Goal: Entertainment & Leisure: Browse casually

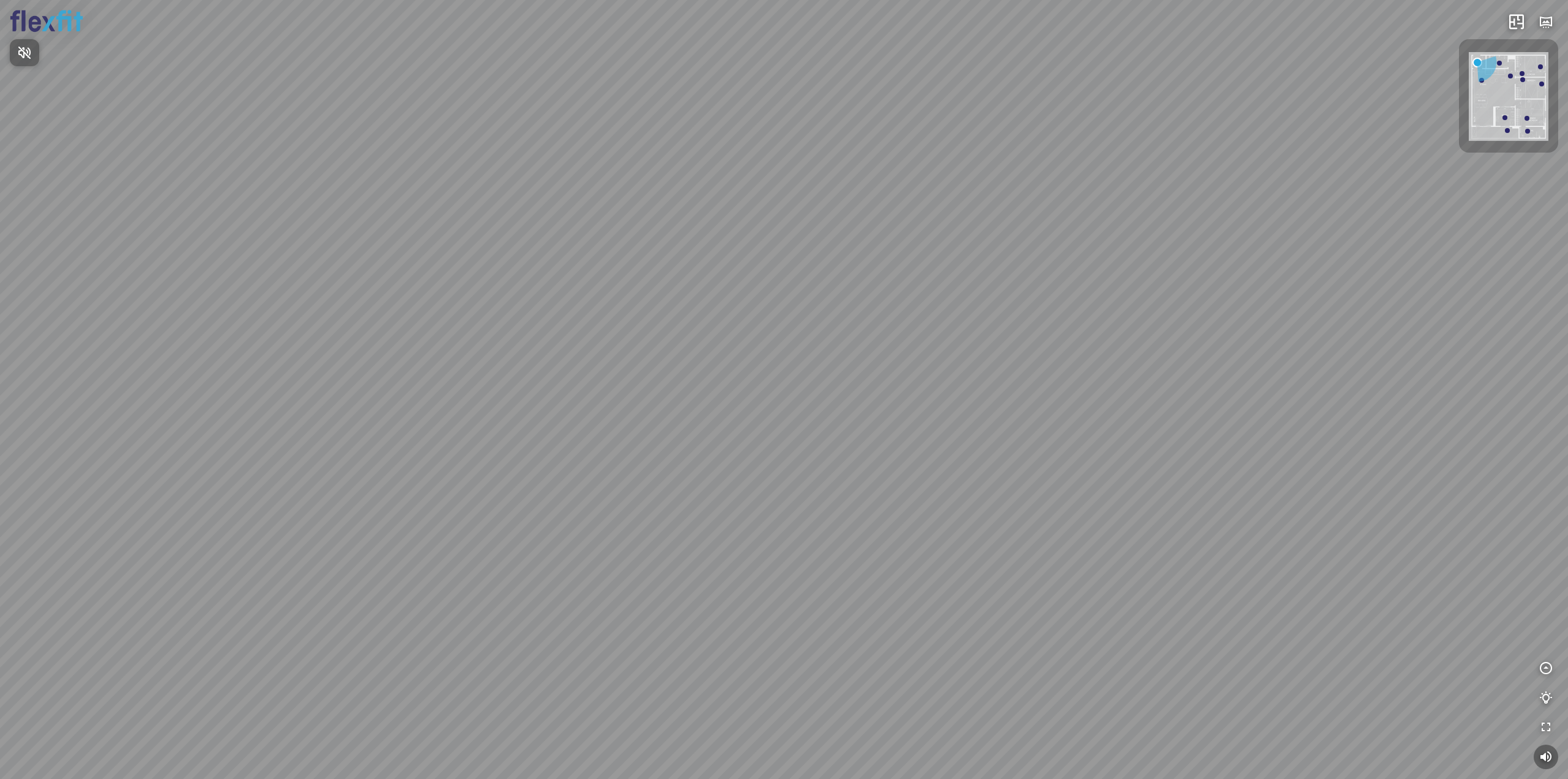
click at [1546, 670] on div at bounding box center [784, 390] width 1568 height 779
click at [1548, 670] on icon "button" at bounding box center [1546, 668] width 14 height 14
click at [1548, 752] on icon "button" at bounding box center [1546, 756] width 14 height 14
click at [1548, 639] on icon "button" at bounding box center [1546, 639] width 14 height 14
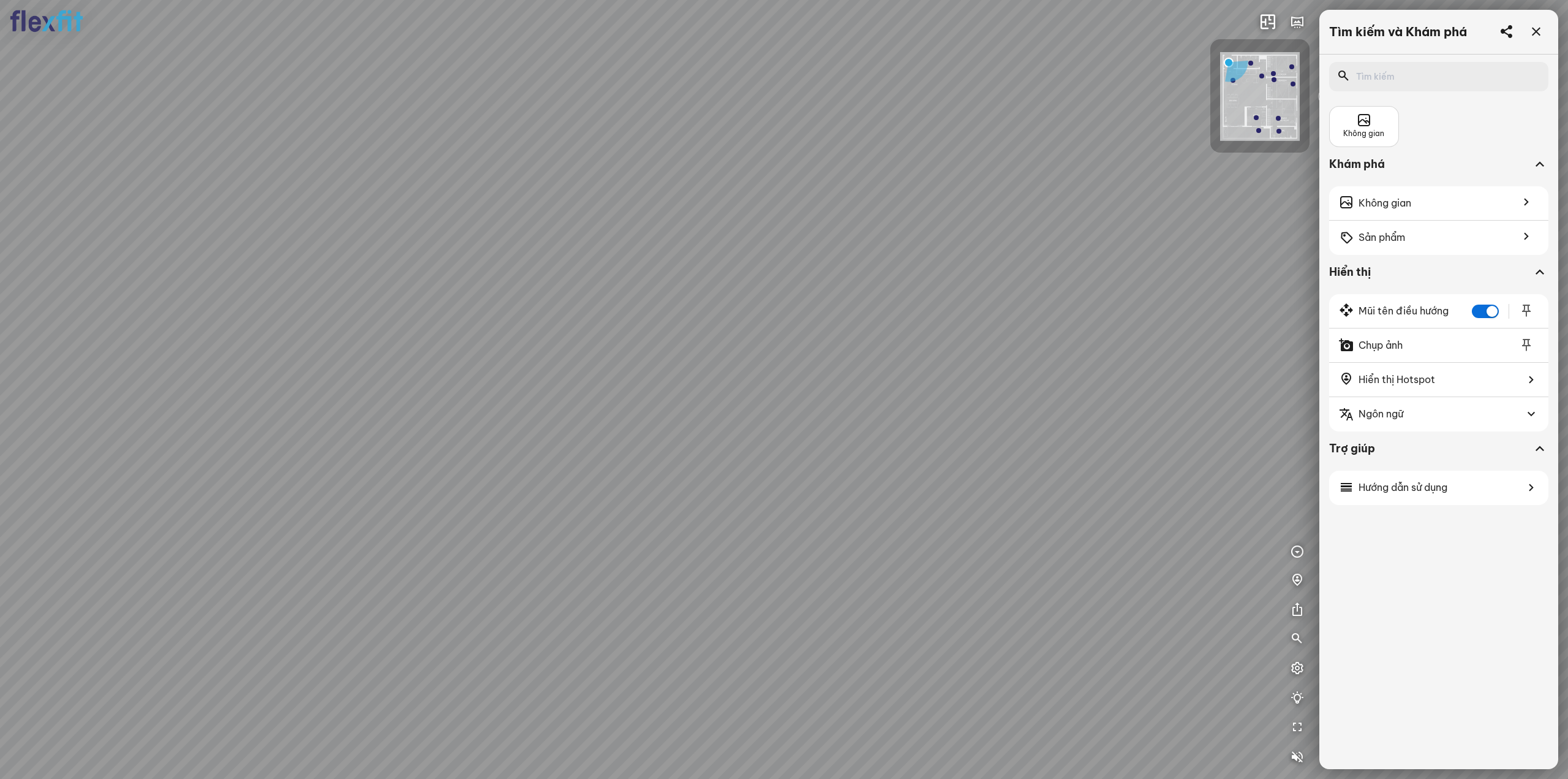
click at [1283, 645] on div at bounding box center [784, 390] width 1568 height 779
click at [1304, 637] on icon "button" at bounding box center [1297, 639] width 14 height 14
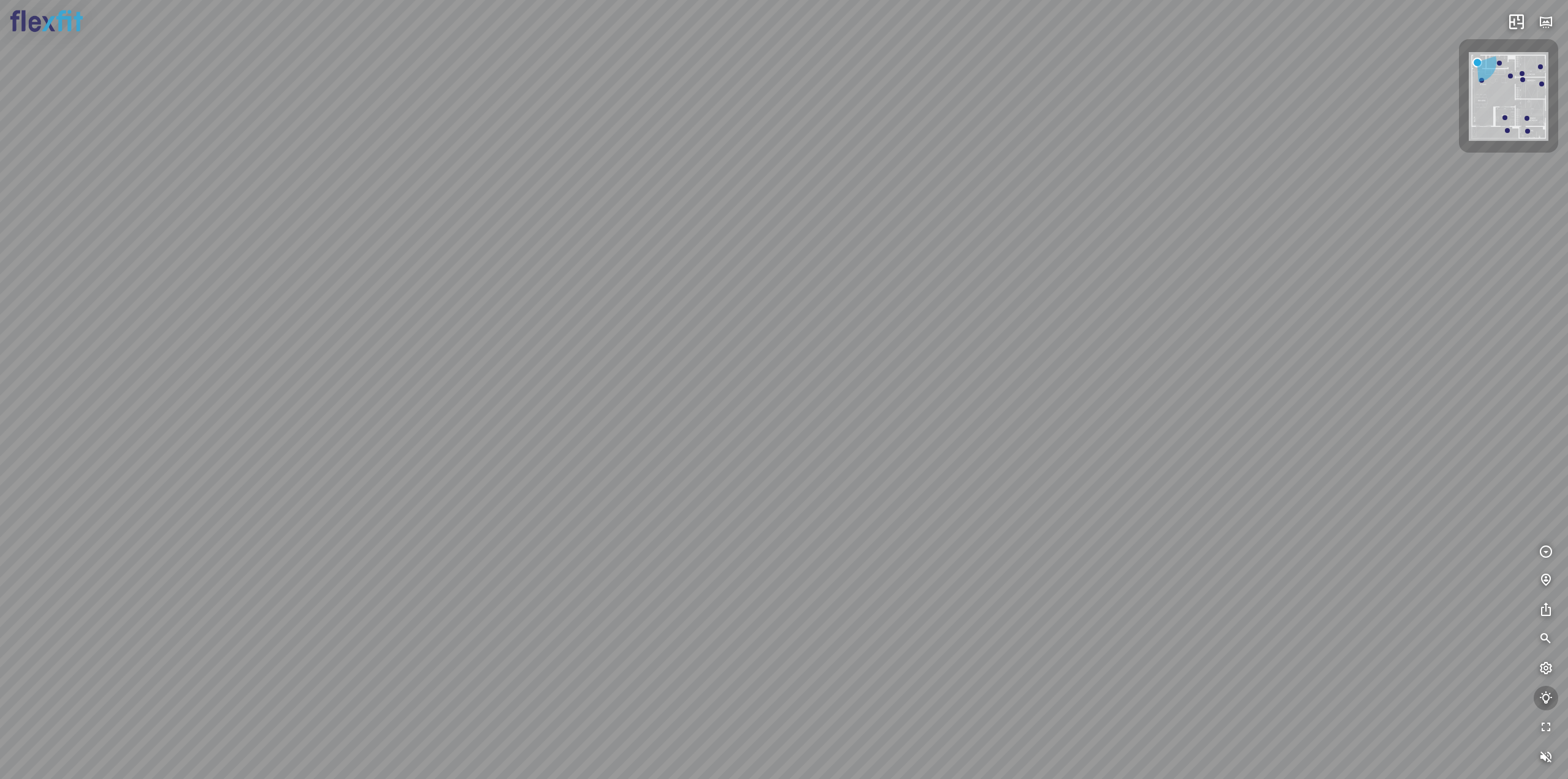
click at [1543, 702] on icon "button" at bounding box center [1546, 697] width 14 height 14
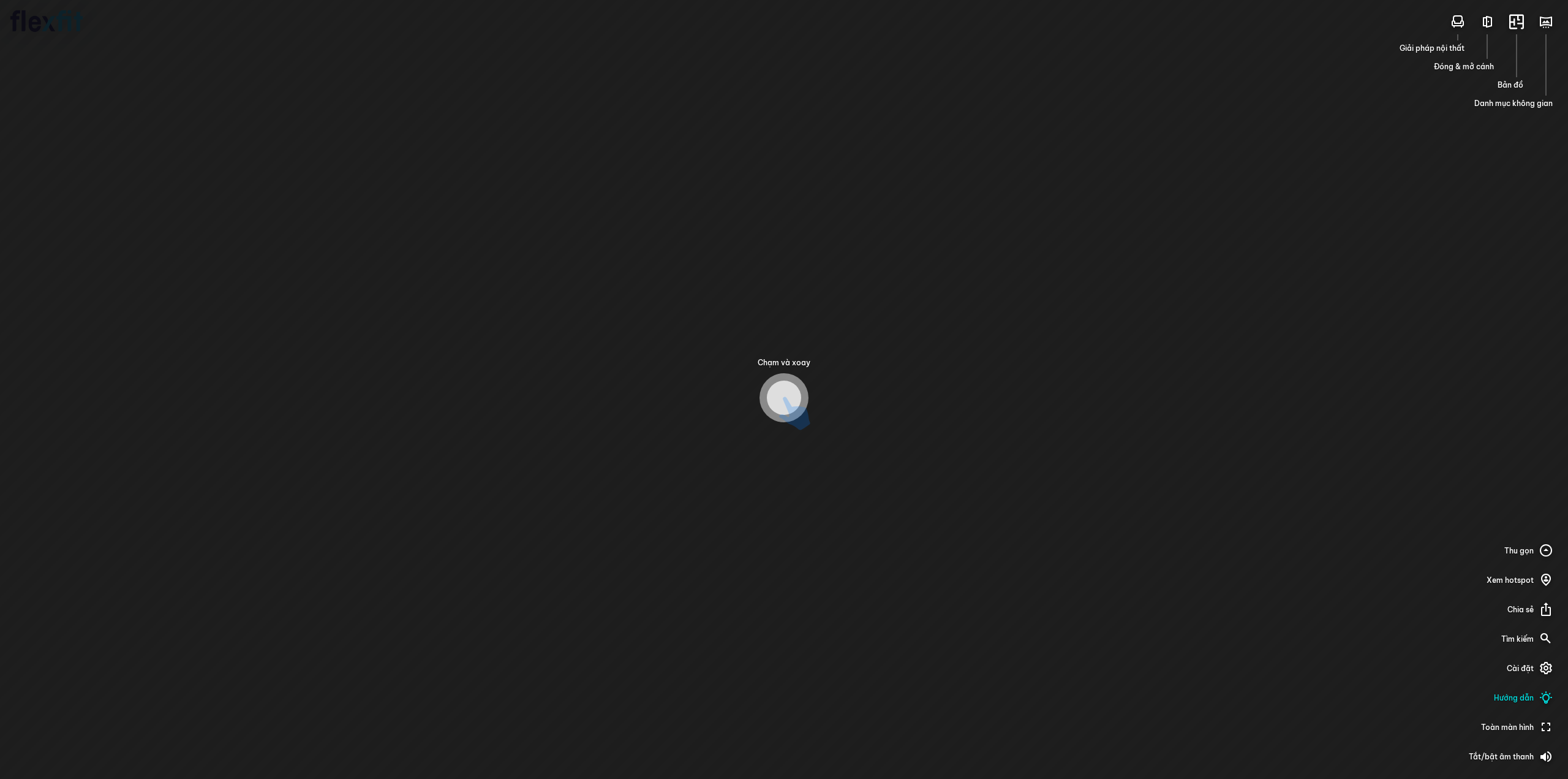
click at [1422, 665] on div "Chạm và xoay Giải pháp nội thất Đóng & mở cánh Bản đồ Danh mục không gian Thu g…" at bounding box center [784, 390] width 1568 height 779
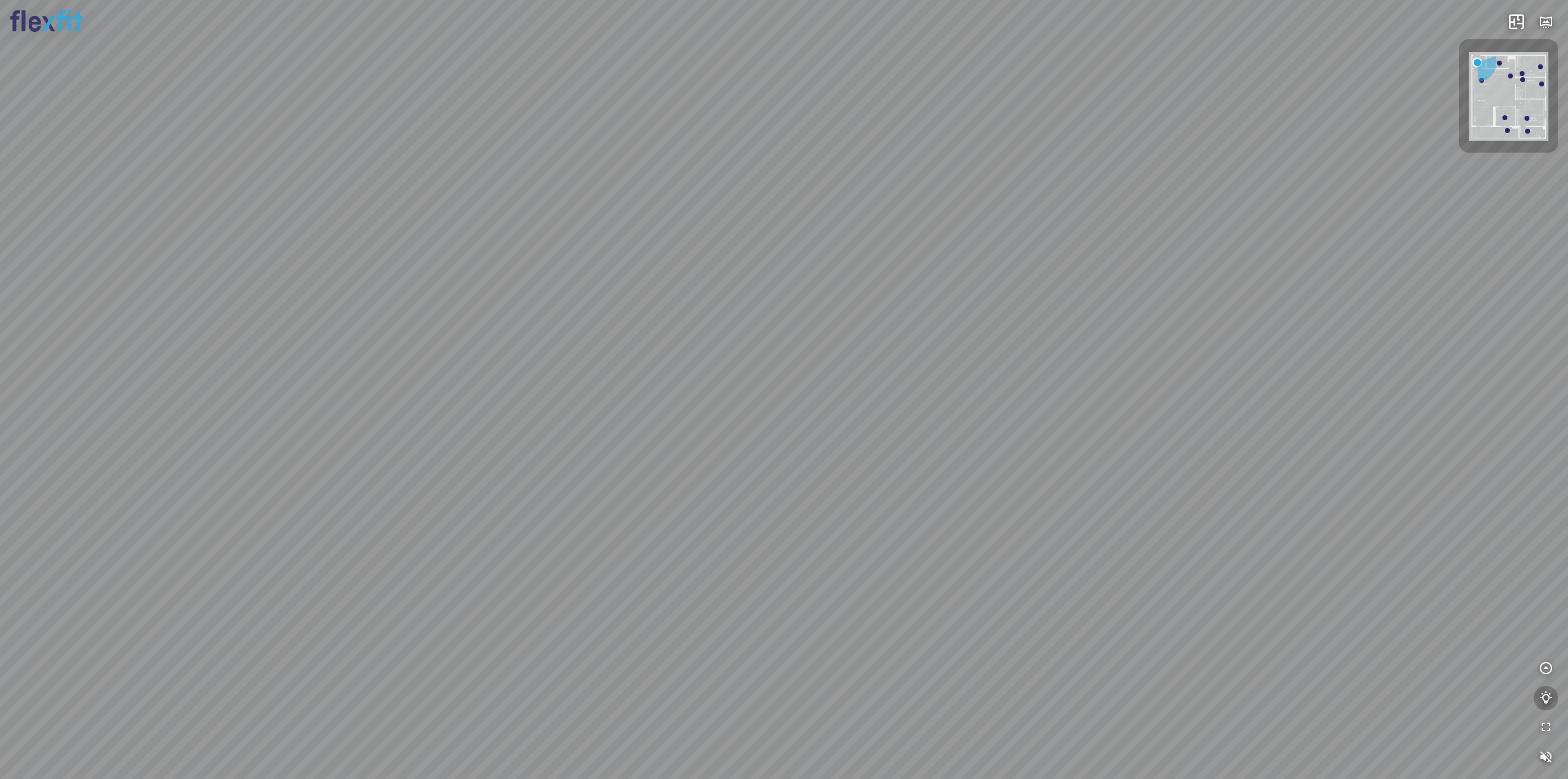
click at [1545, 691] on icon "button" at bounding box center [1546, 697] width 14 height 14
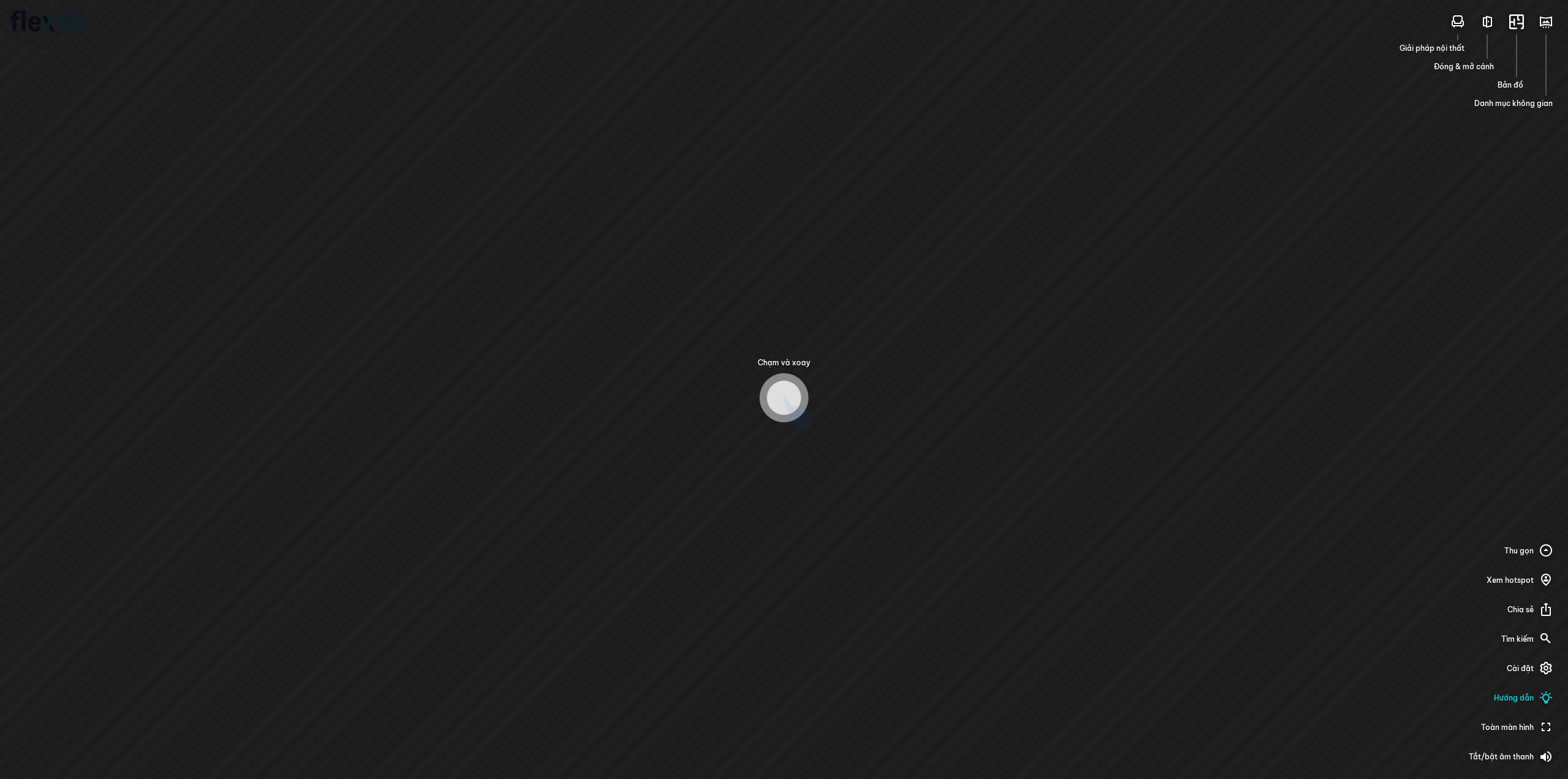
click at [822, 537] on div "Chạm và xoay Giải pháp nội thất Đóng & mở cánh Bản đồ Danh mục không gian Thu g…" at bounding box center [784, 390] width 1568 height 779
click at [885, 537] on div "Chạm và xoay Giải pháp nội thất Đóng & mở cánh Bản đồ Danh mục không gian Thu g…" at bounding box center [784, 390] width 1568 height 779
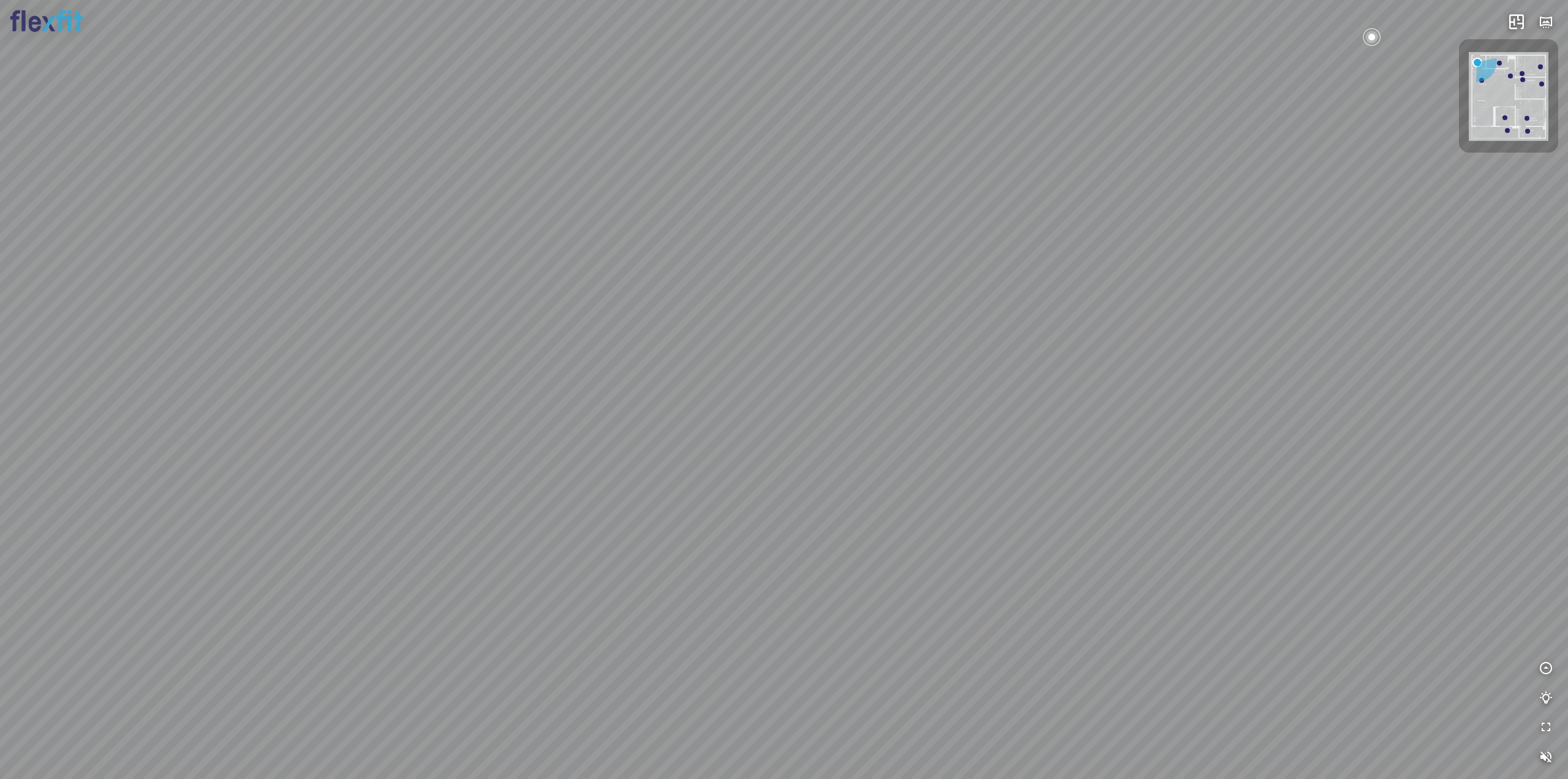
drag, startPoint x: 957, startPoint y: 468, endPoint x: 180, endPoint y: 389, distance: 781.0
click at [241, 381] on div at bounding box center [784, 390] width 1568 height 779
drag, startPoint x: 634, startPoint y: 432, endPoint x: 491, endPoint y: 561, distance: 192.6
click at [473, 536] on div at bounding box center [784, 390] width 1568 height 779
drag, startPoint x: 627, startPoint y: 491, endPoint x: 743, endPoint y: 516, distance: 118.7
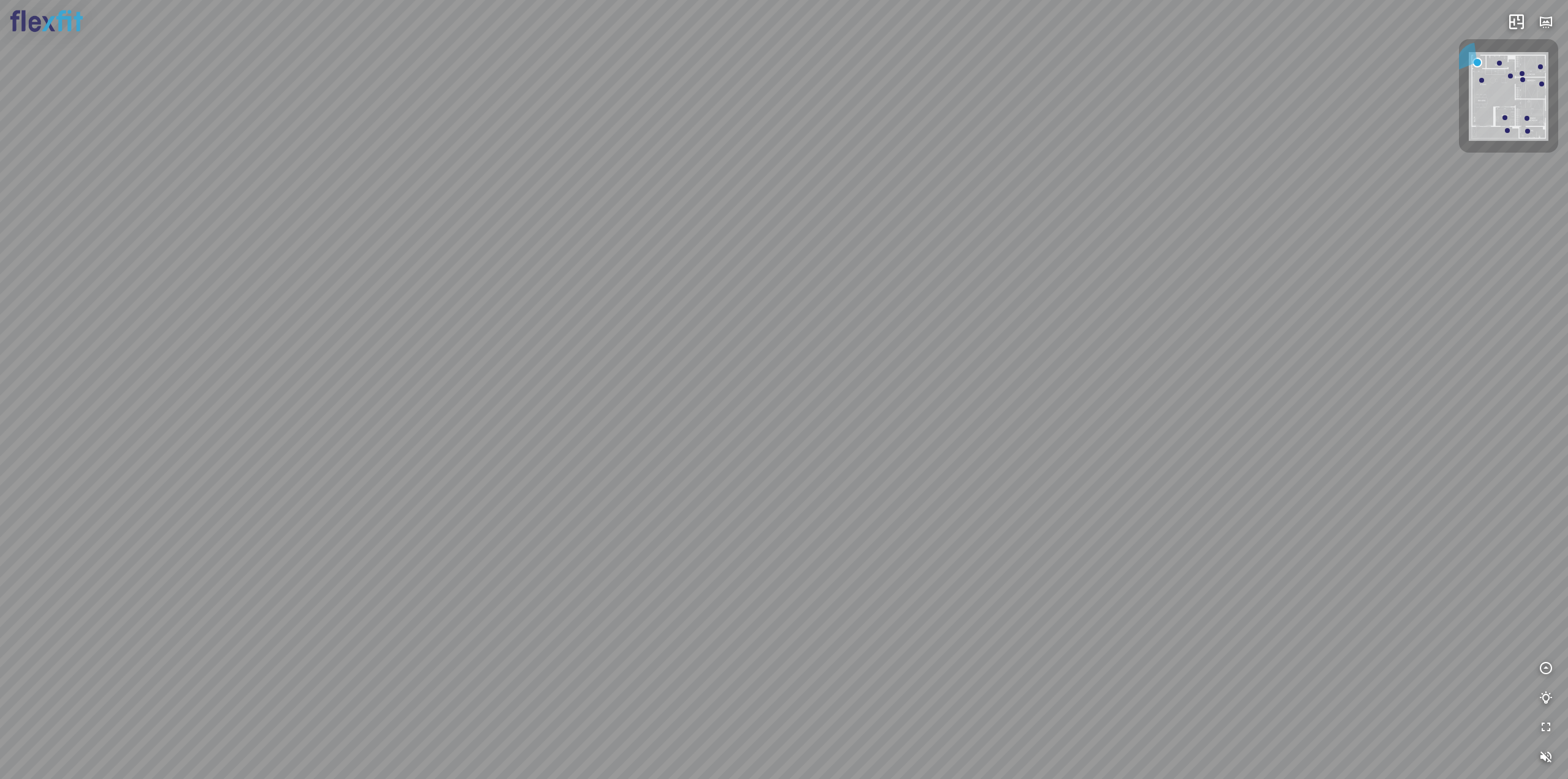
click at [743, 516] on div at bounding box center [784, 390] width 1568 height 779
click at [487, 495] on div at bounding box center [784, 390] width 1568 height 779
click at [514, 528] on div at bounding box center [784, 390] width 1568 height 779
drag, startPoint x: 522, startPoint y: 495, endPoint x: 785, endPoint y: 500, distance: 263.0
click at [776, 500] on div at bounding box center [784, 390] width 1568 height 779
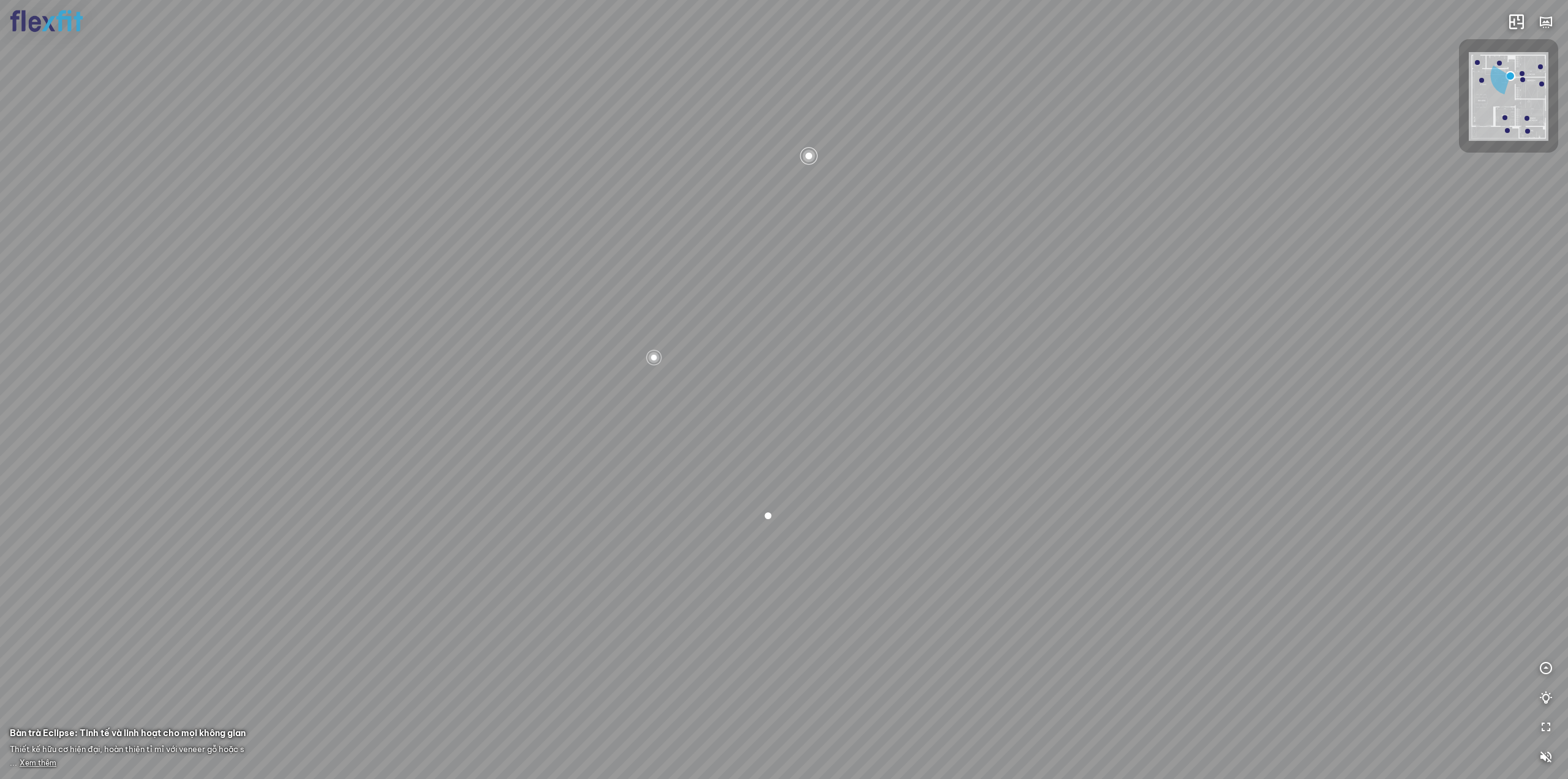
click at [765, 516] on div at bounding box center [768, 516] width 21 height 21
